Goal: Information Seeking & Learning: Learn about a topic

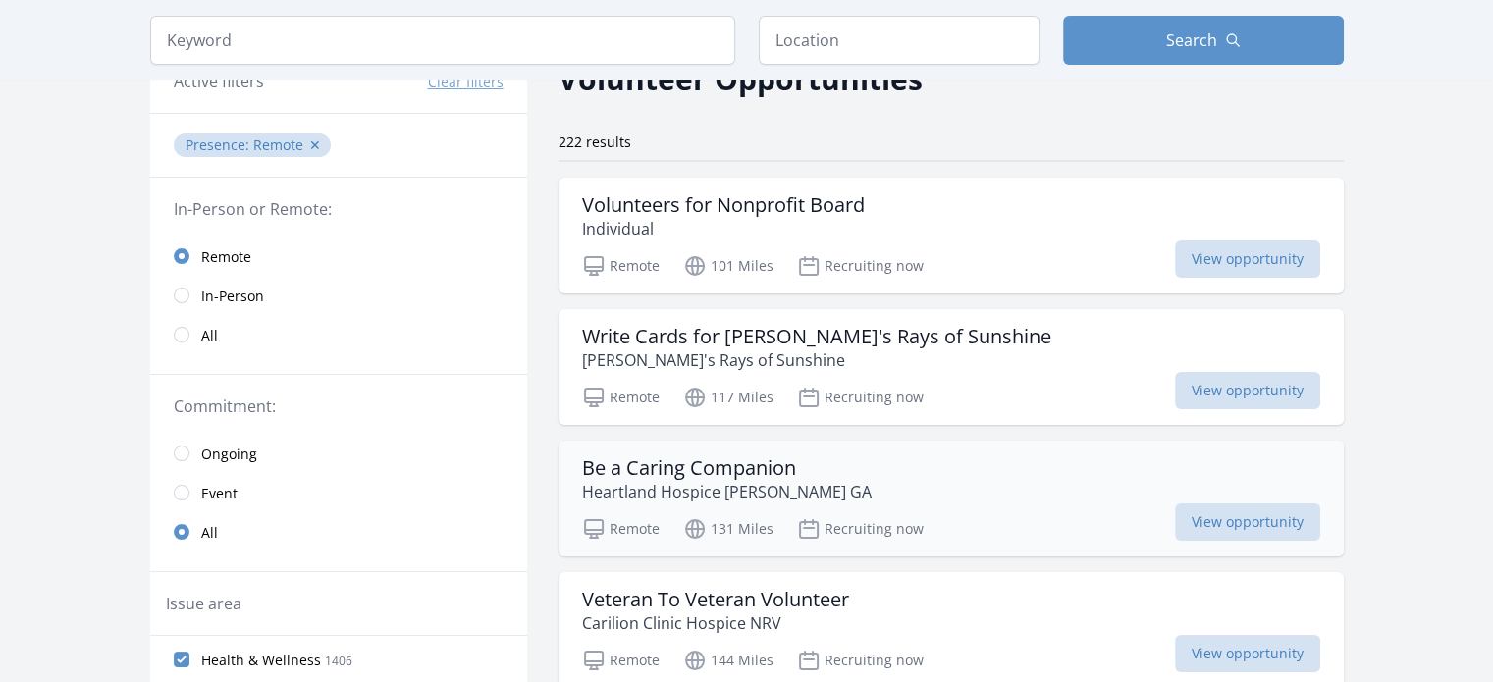
scroll to position [98, 0]
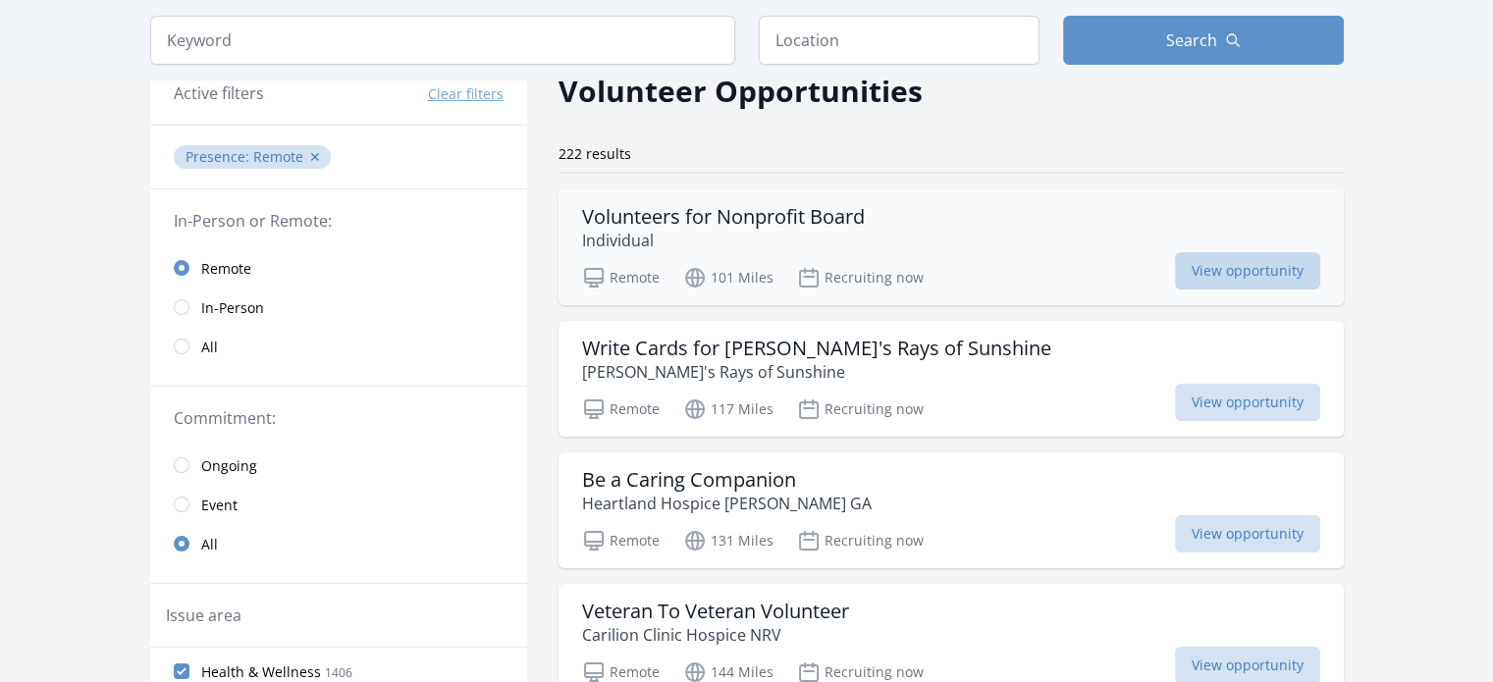
click at [1215, 274] on span "View opportunity" at bounding box center [1247, 270] width 145 height 37
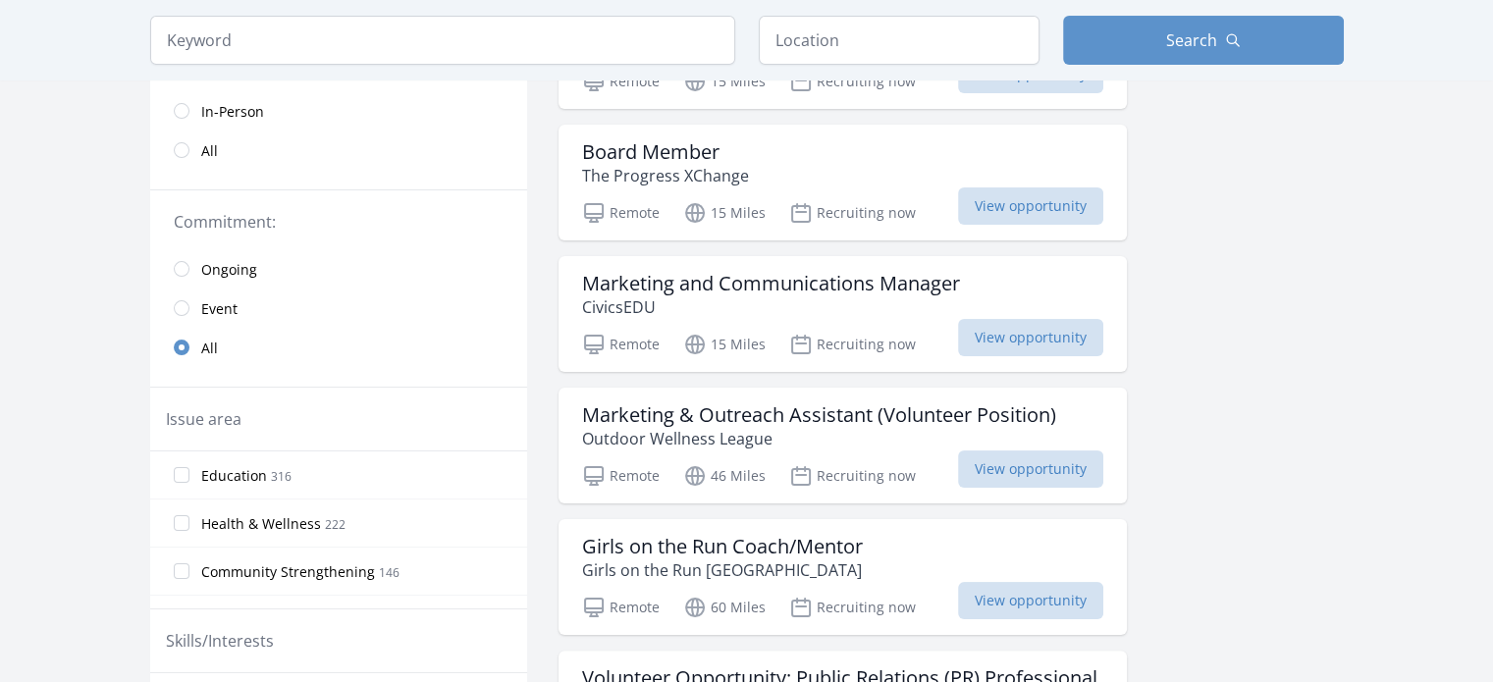
scroll to position [393, 0]
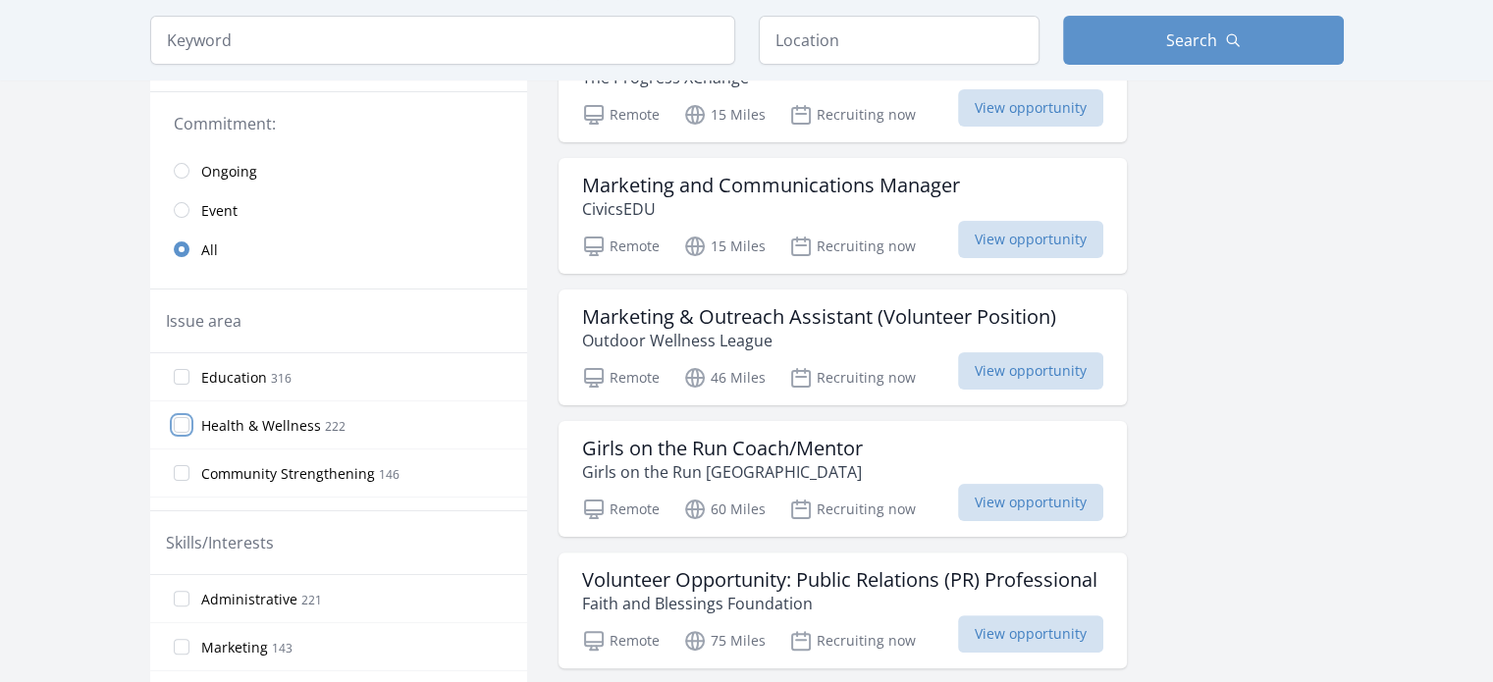
click at [182, 426] on input "Health & Wellness 222" at bounding box center [182, 425] width 16 height 16
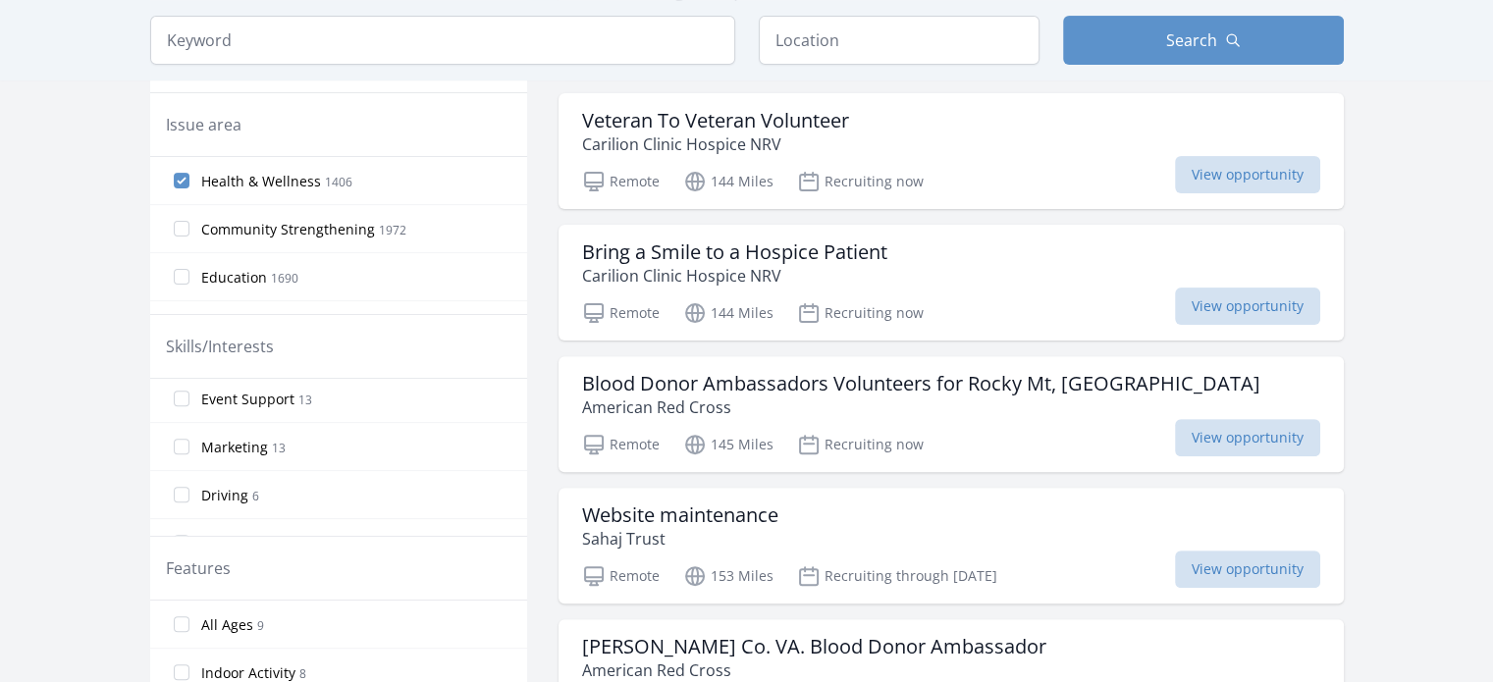
scroll to position [0, 0]
click at [178, 401] on input "Administrative 48" at bounding box center [182, 403] width 16 height 16
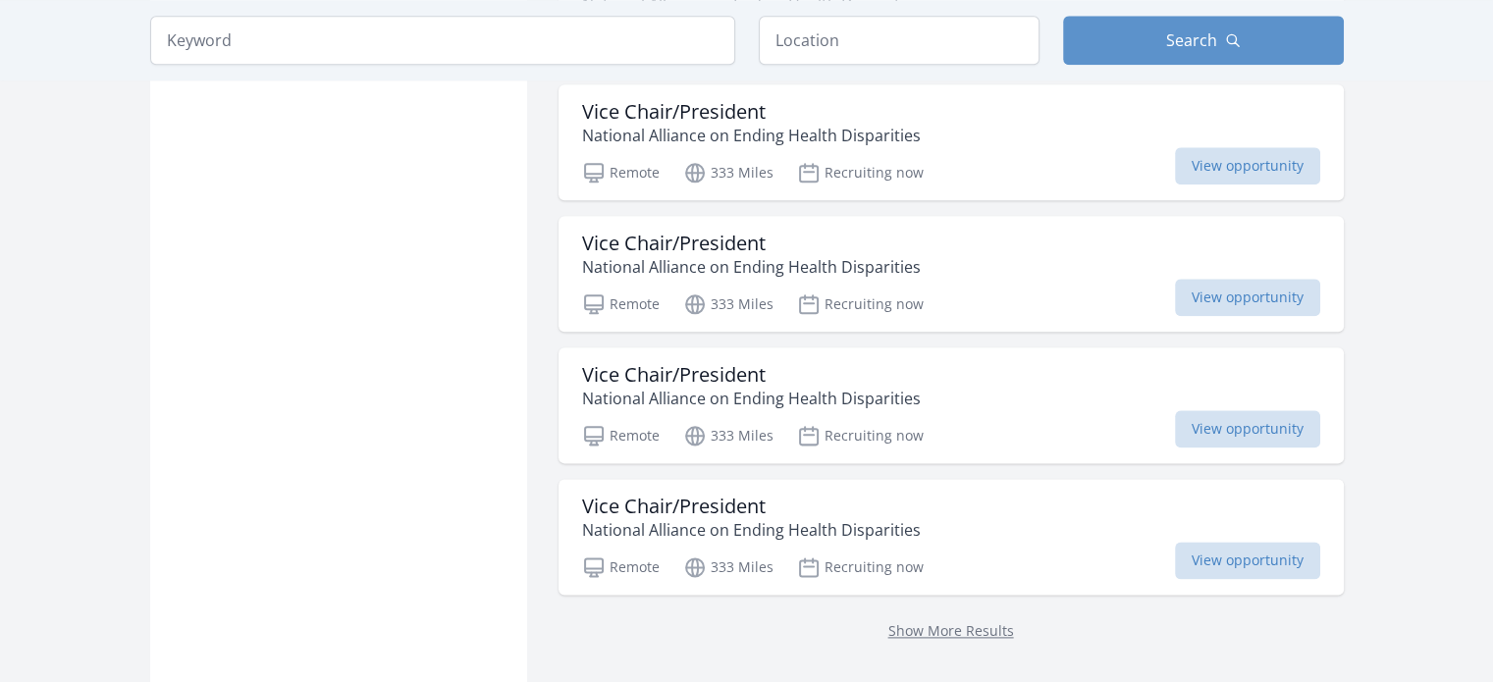
scroll to position [2356, 0]
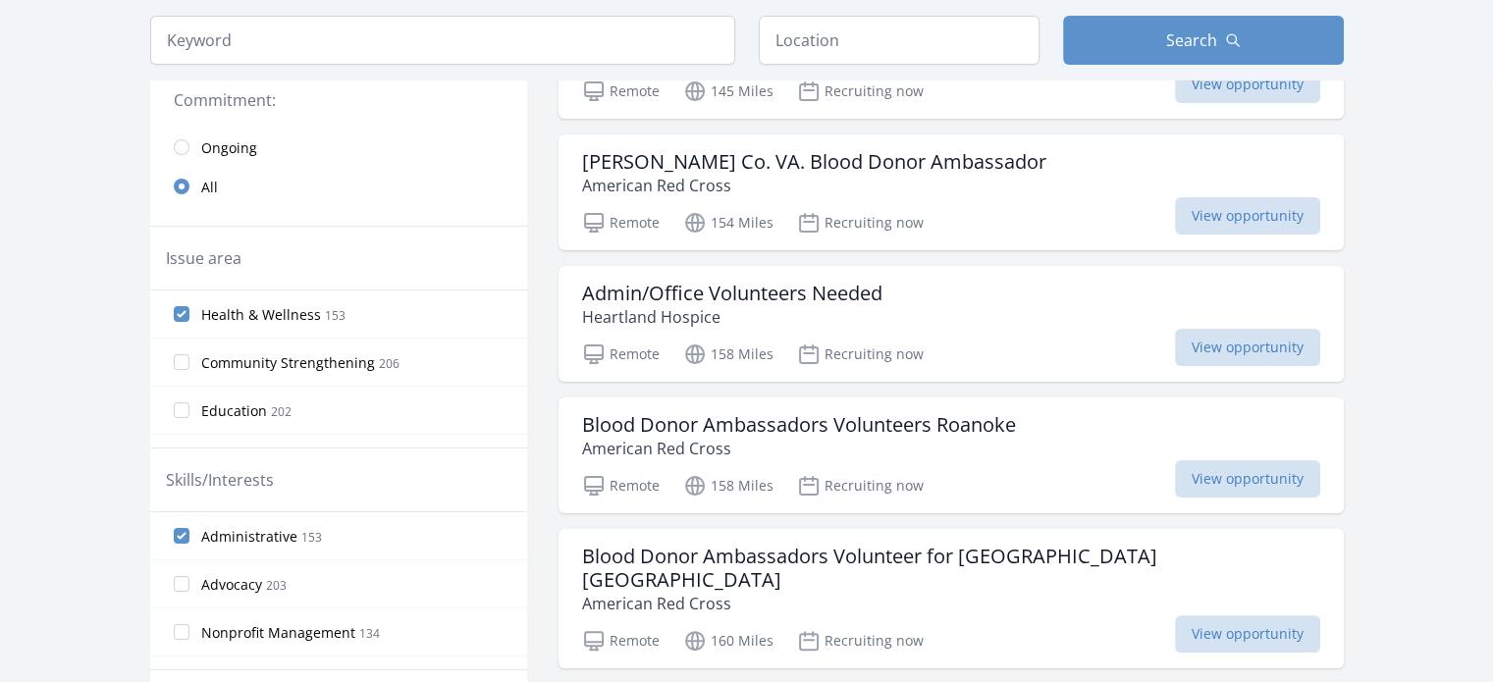
scroll to position [491, 0]
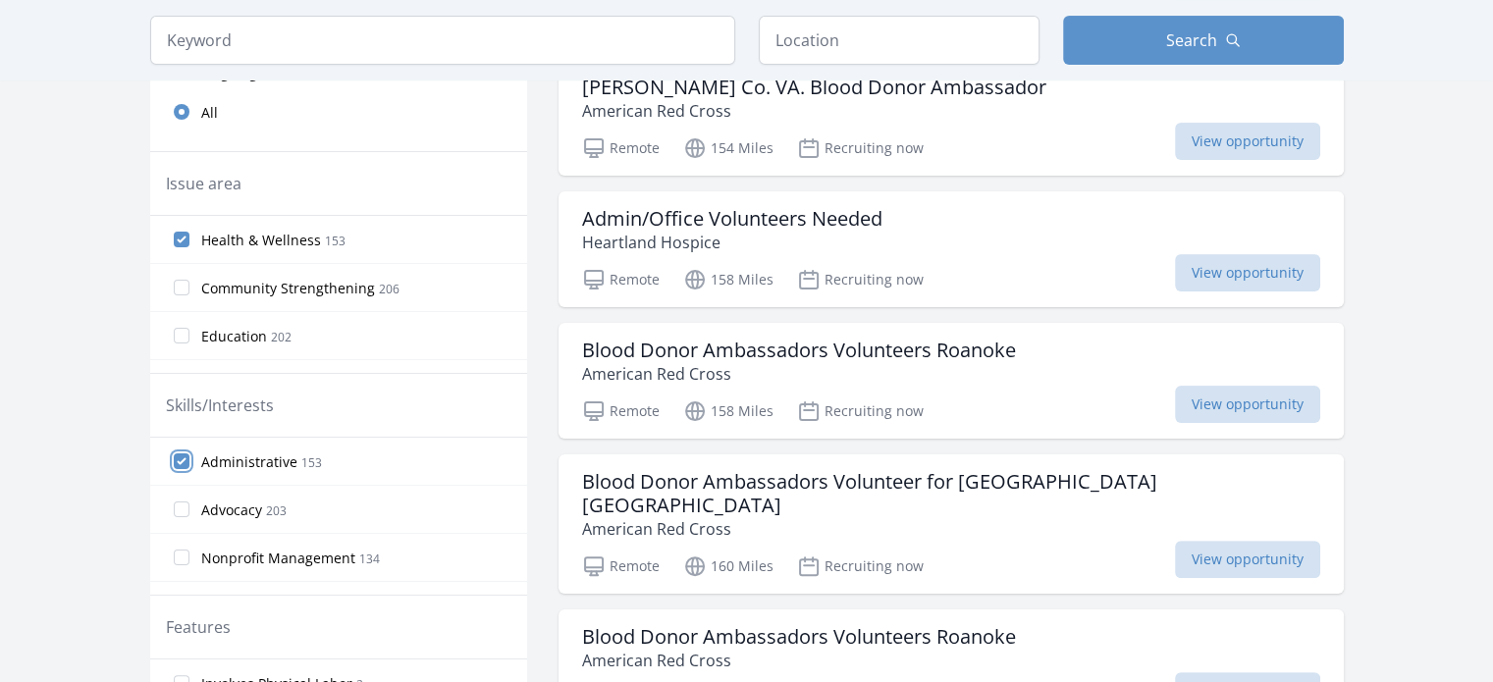
click at [185, 459] on input "Administrative 153" at bounding box center [182, 462] width 16 height 16
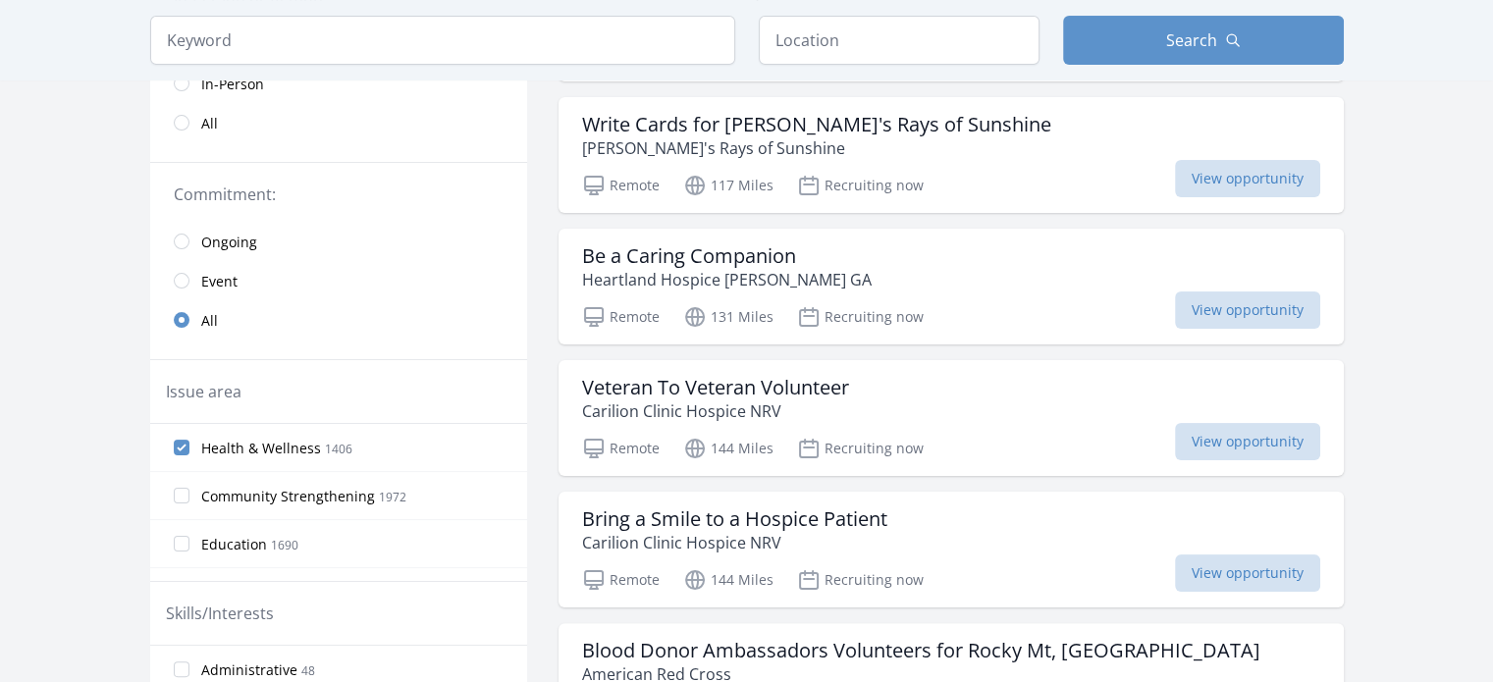
scroll to position [491, 0]
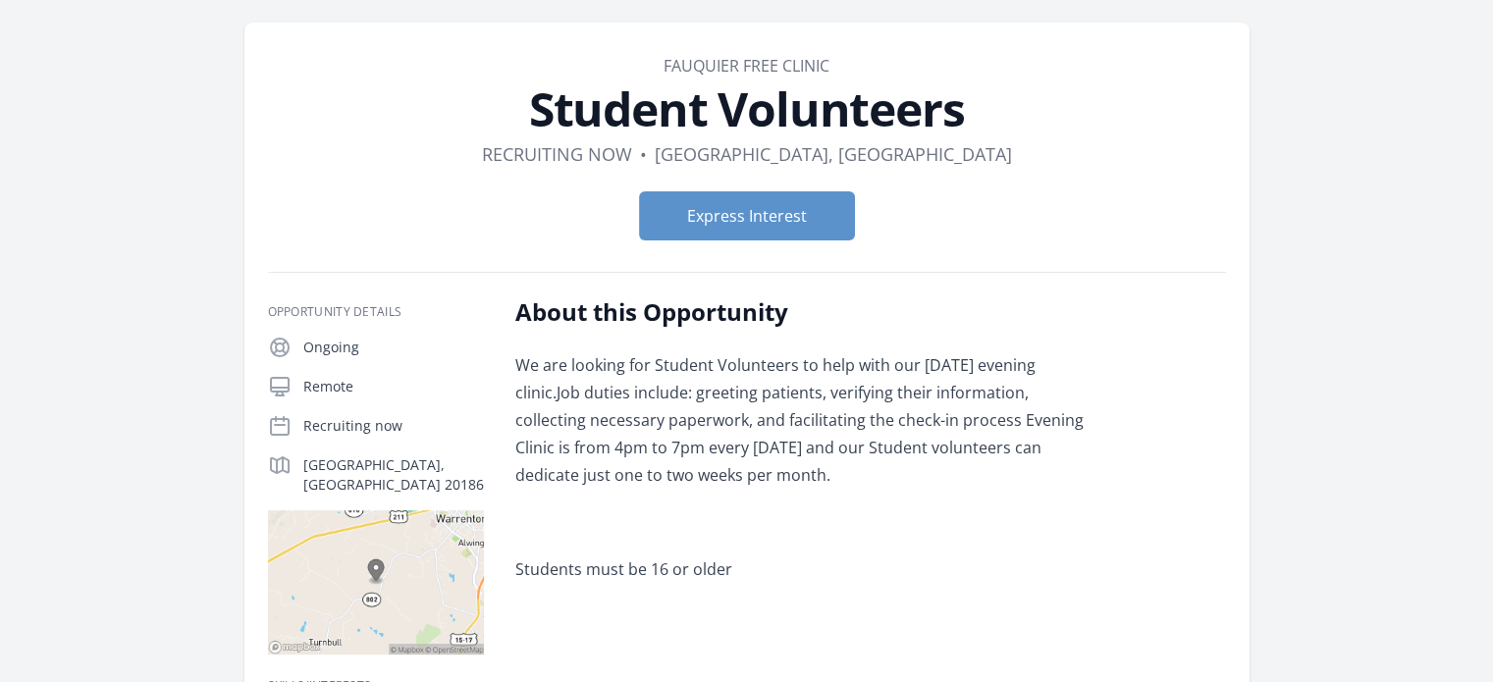
scroll to position [98, 0]
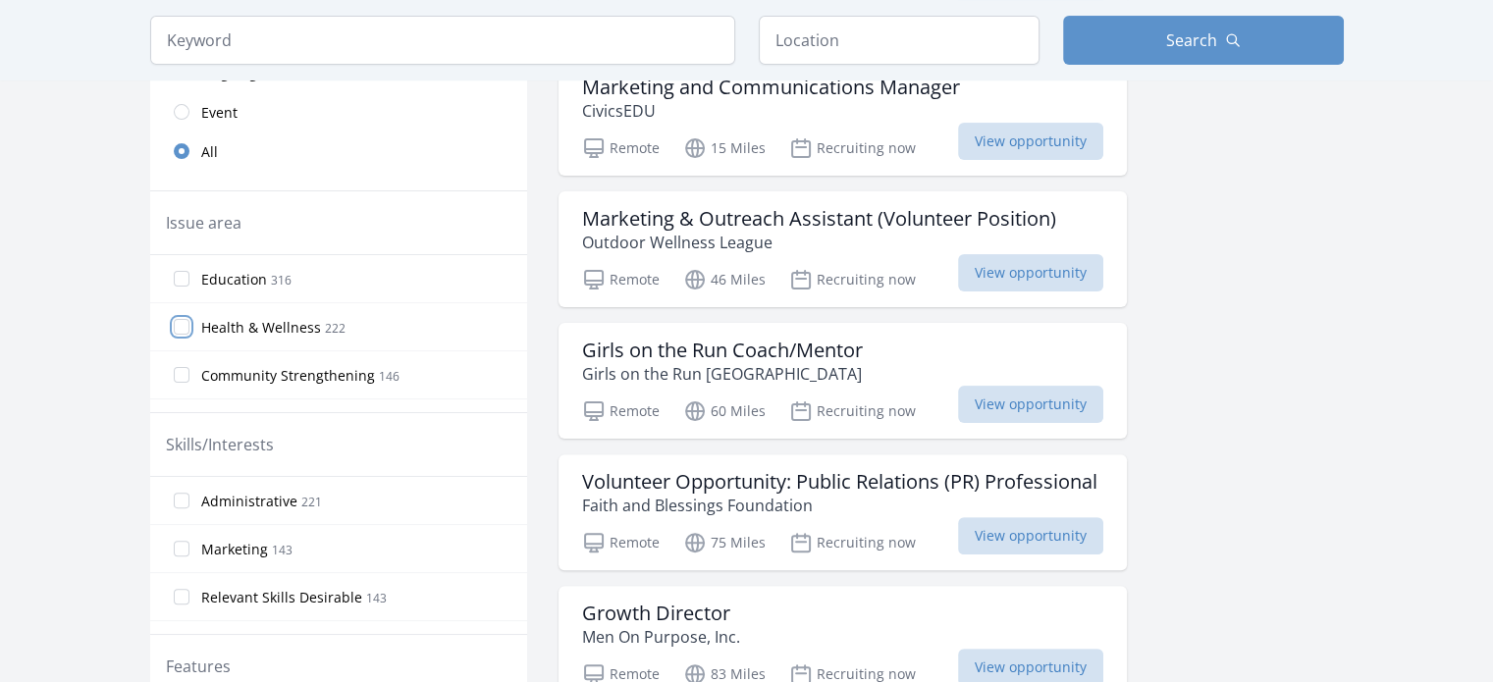
click at [184, 325] on input "Health & Wellness 222" at bounding box center [182, 327] width 16 height 16
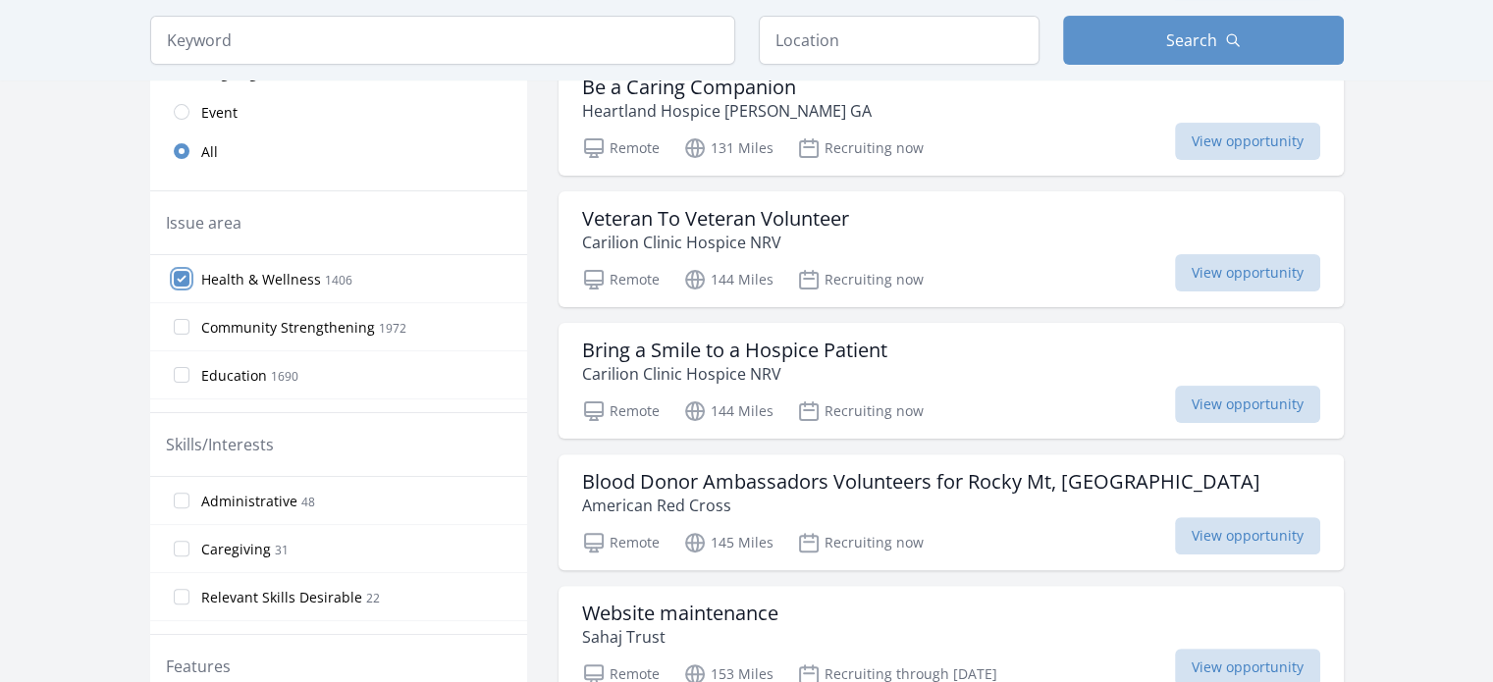
click at [176, 278] on input "Health & Wellness 1406" at bounding box center [182, 279] width 16 height 16
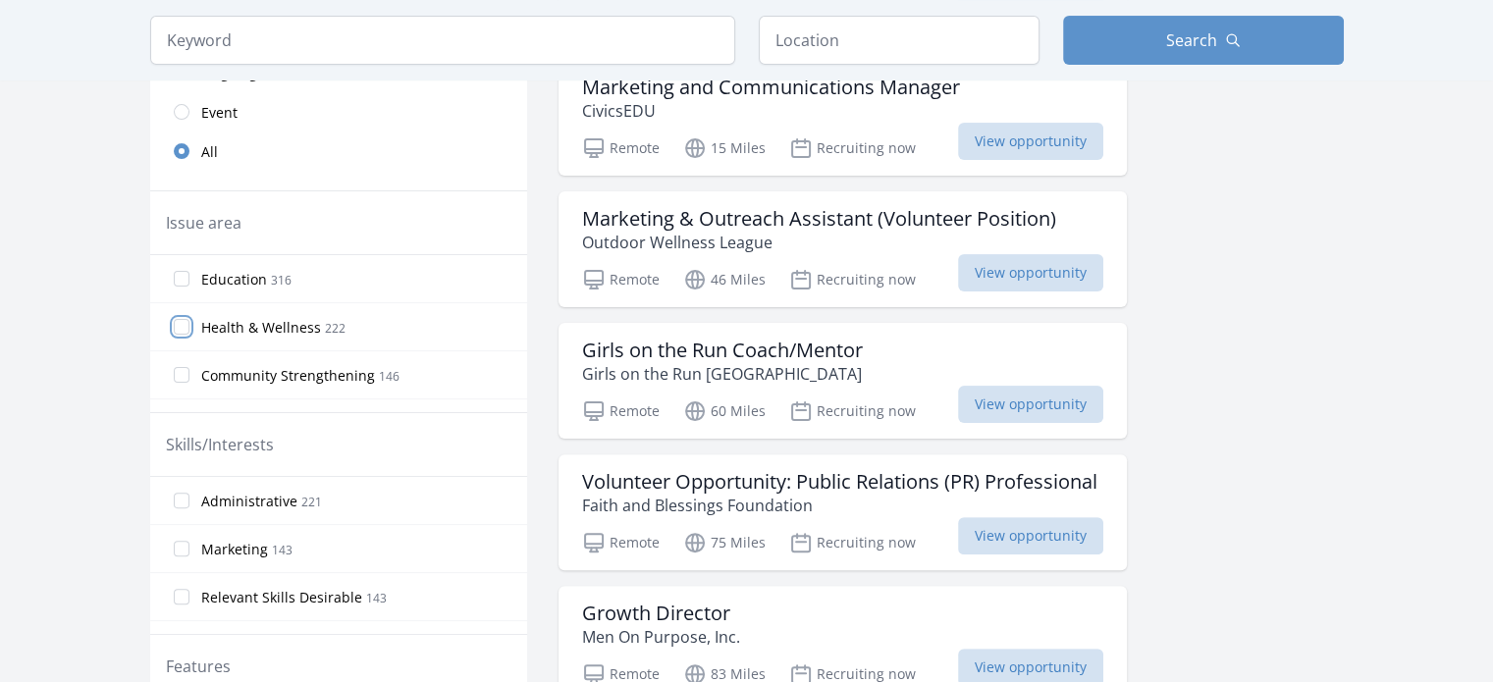
click at [185, 325] on input "Health & Wellness 222" at bounding box center [182, 327] width 16 height 16
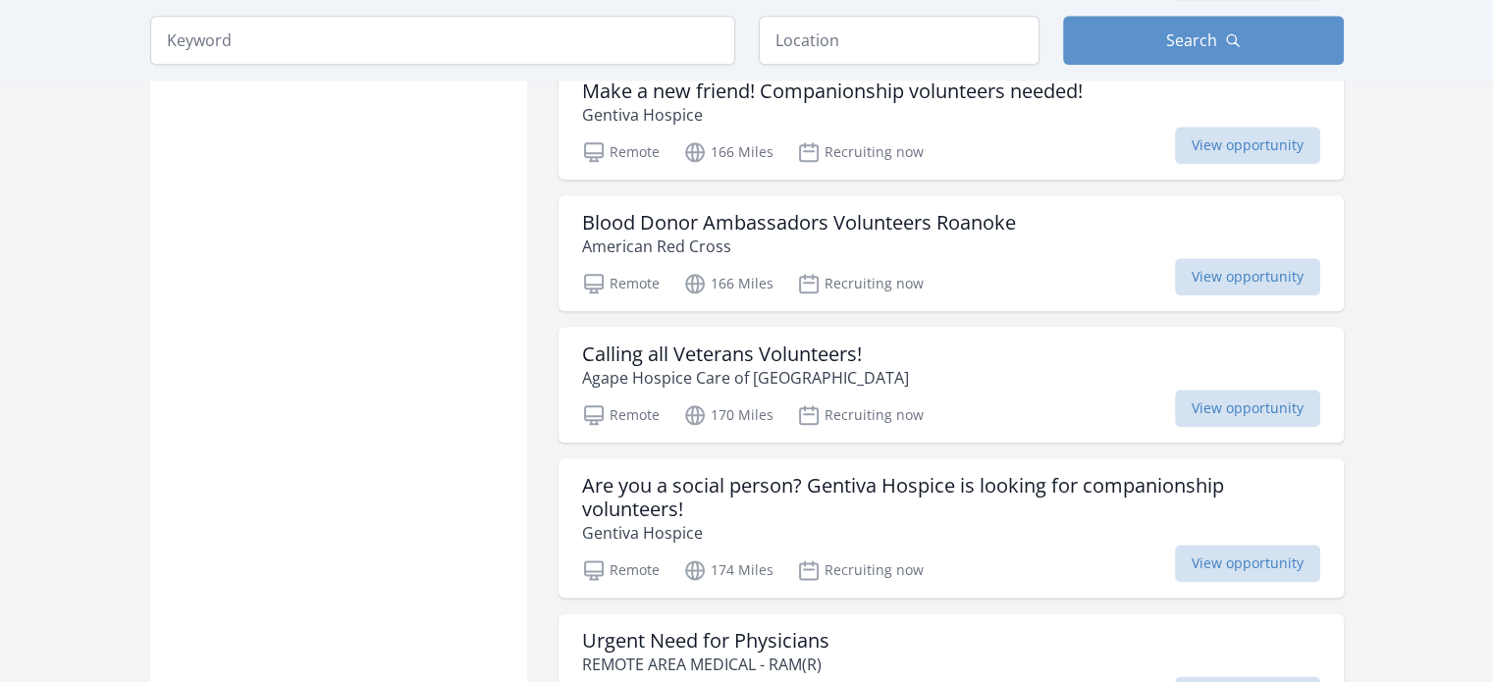
scroll to position [2356, 0]
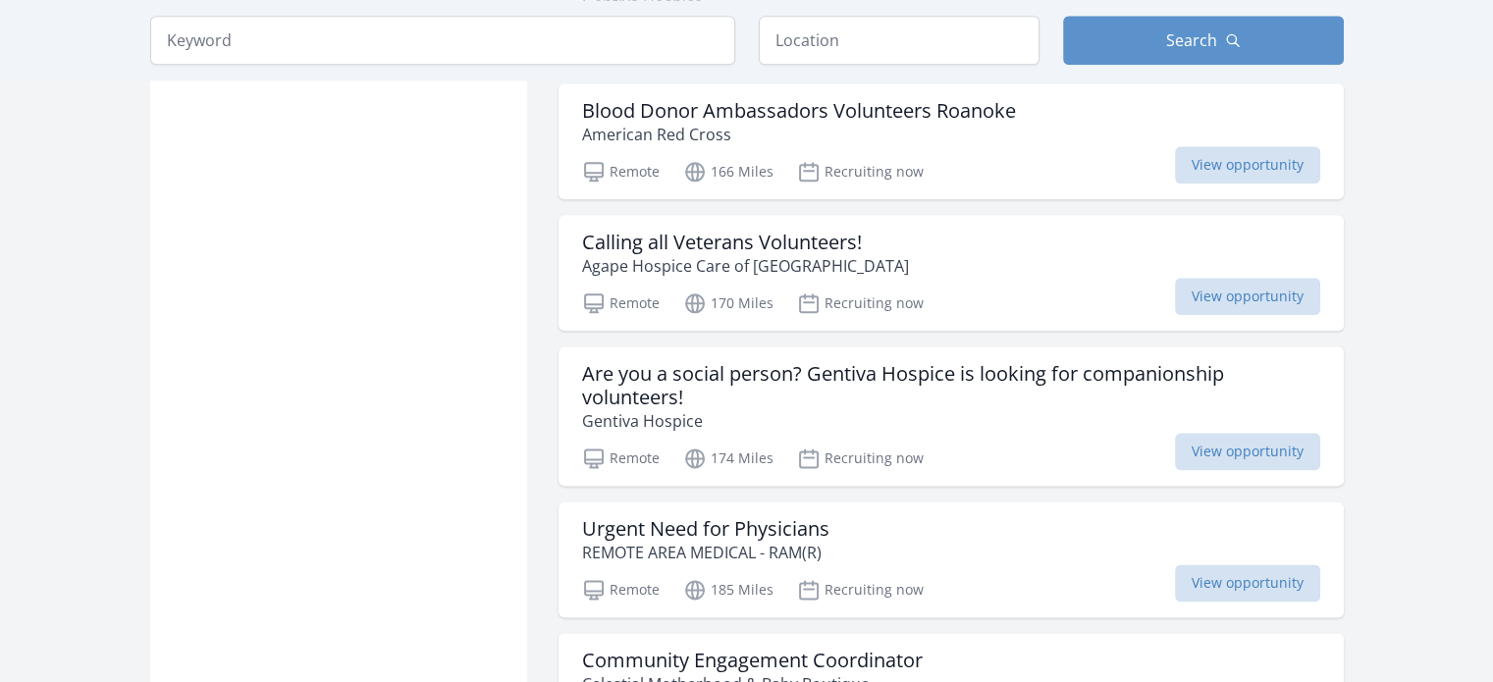
click at [185, 301] on div "Active filters Clear filters Presence : Remote ✕ In-Person or Remote: Remote In…" at bounding box center [338, 593] width 377 height 5580
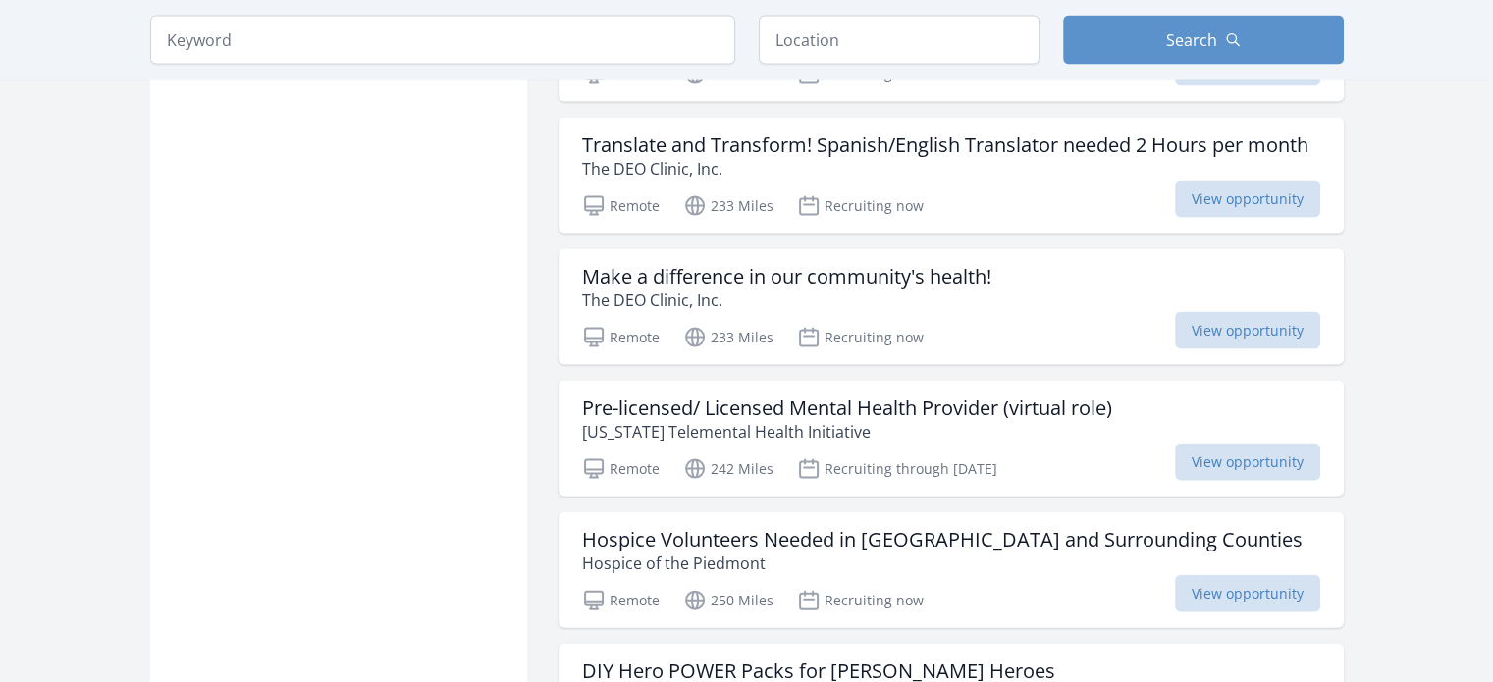
scroll to position [4222, 0]
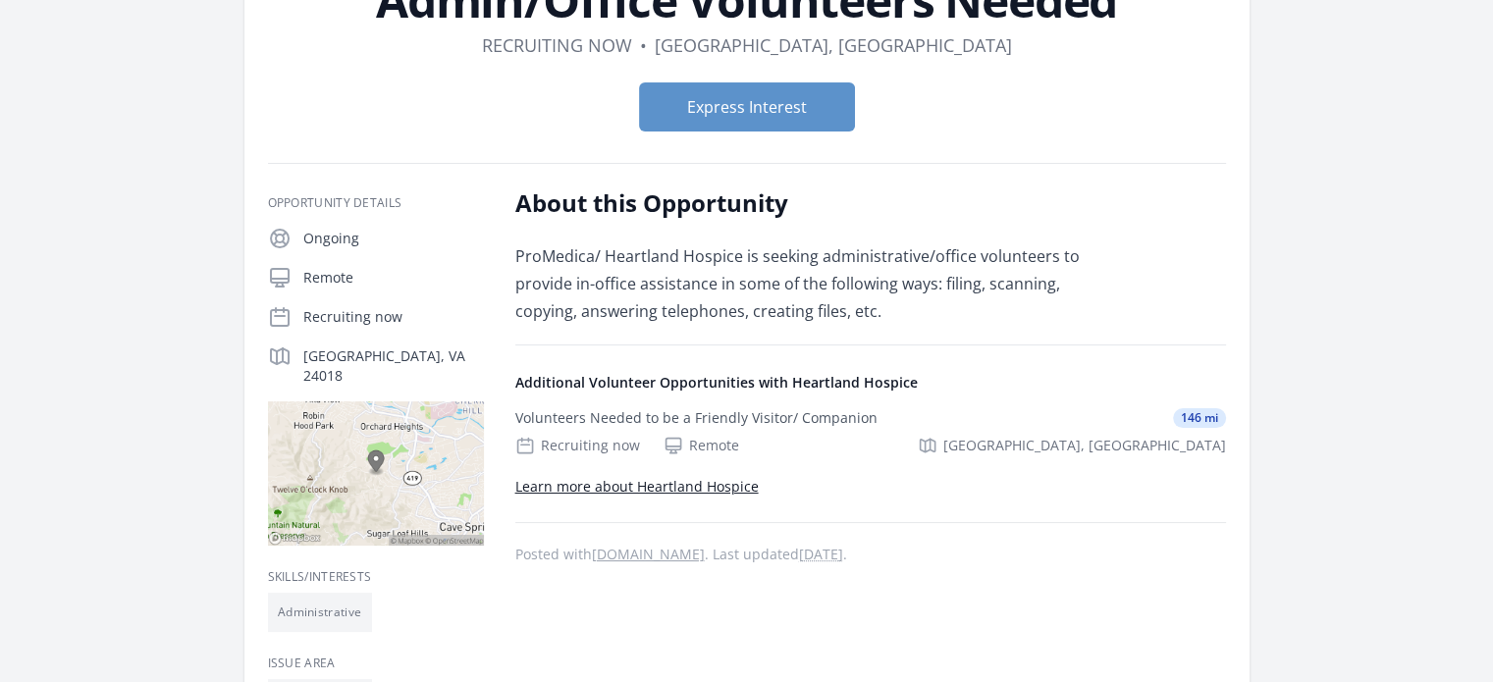
scroll to position [196, 0]
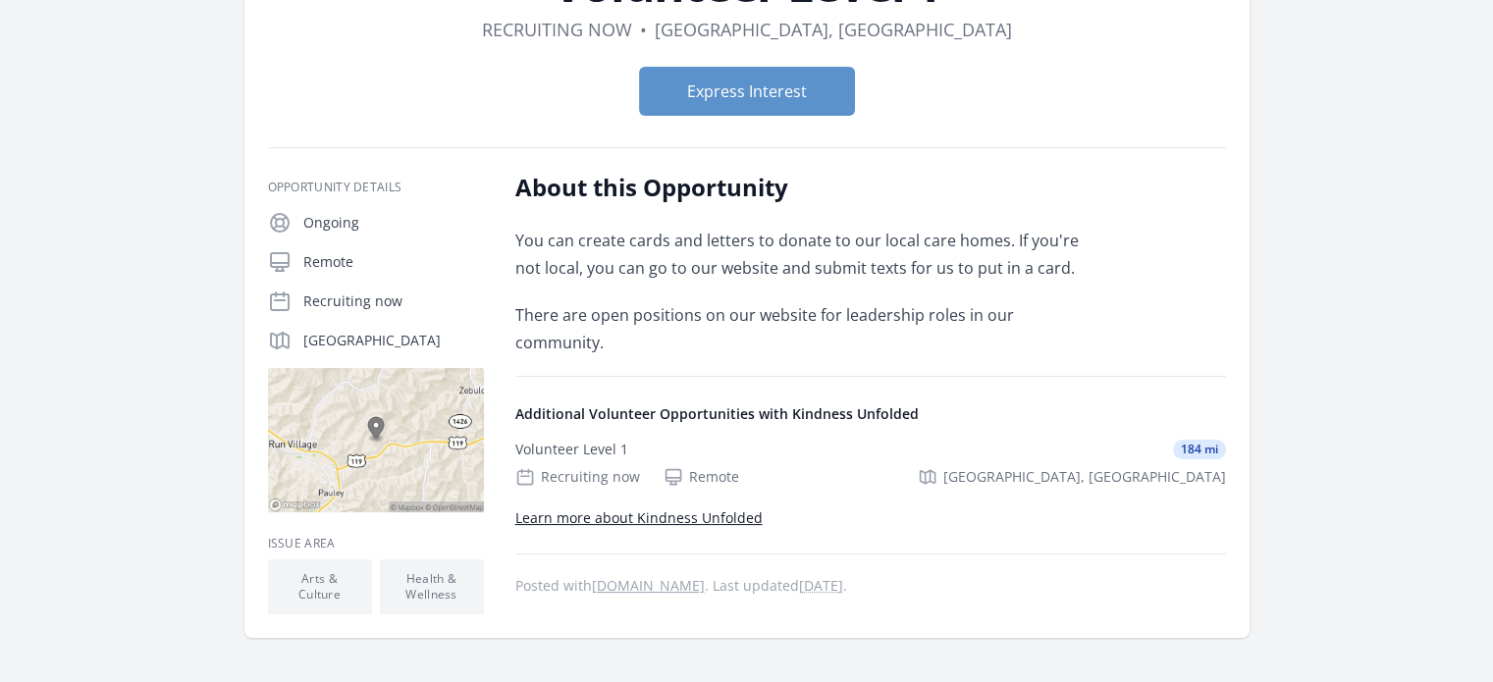
scroll to position [196, 0]
